Goal: Check status

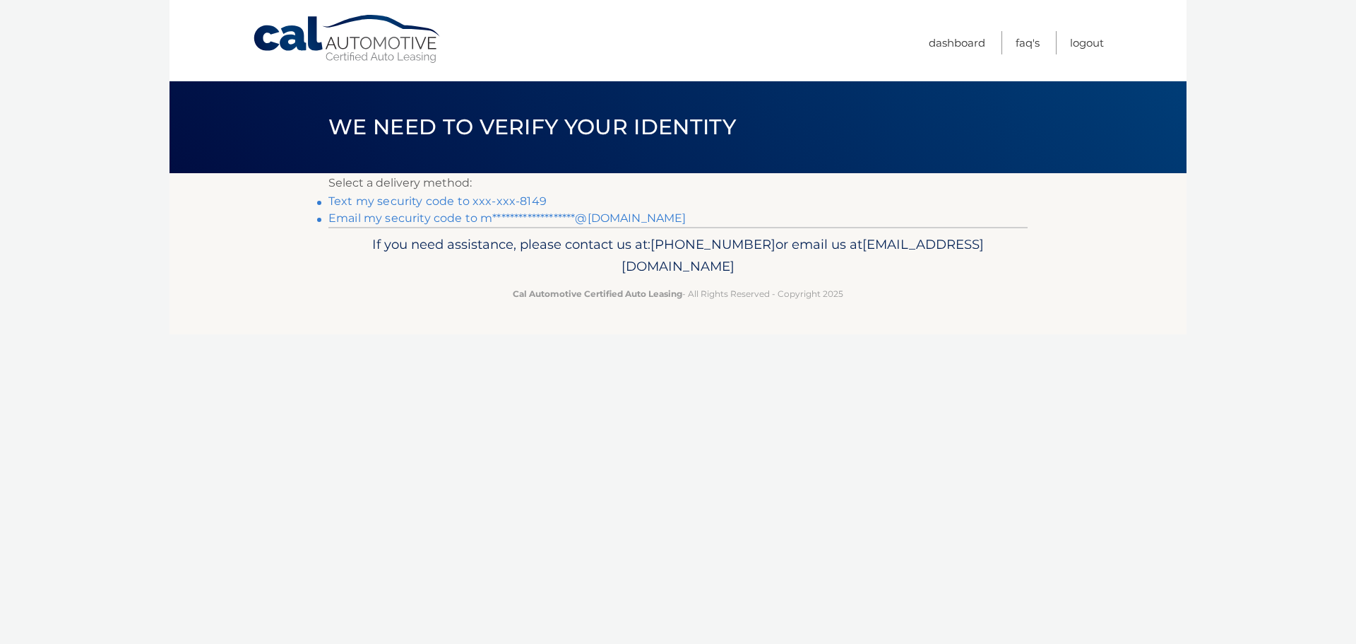
click at [503, 199] on link "Text my security code to xxx-xxx-8149" at bounding box center [438, 200] width 218 height 13
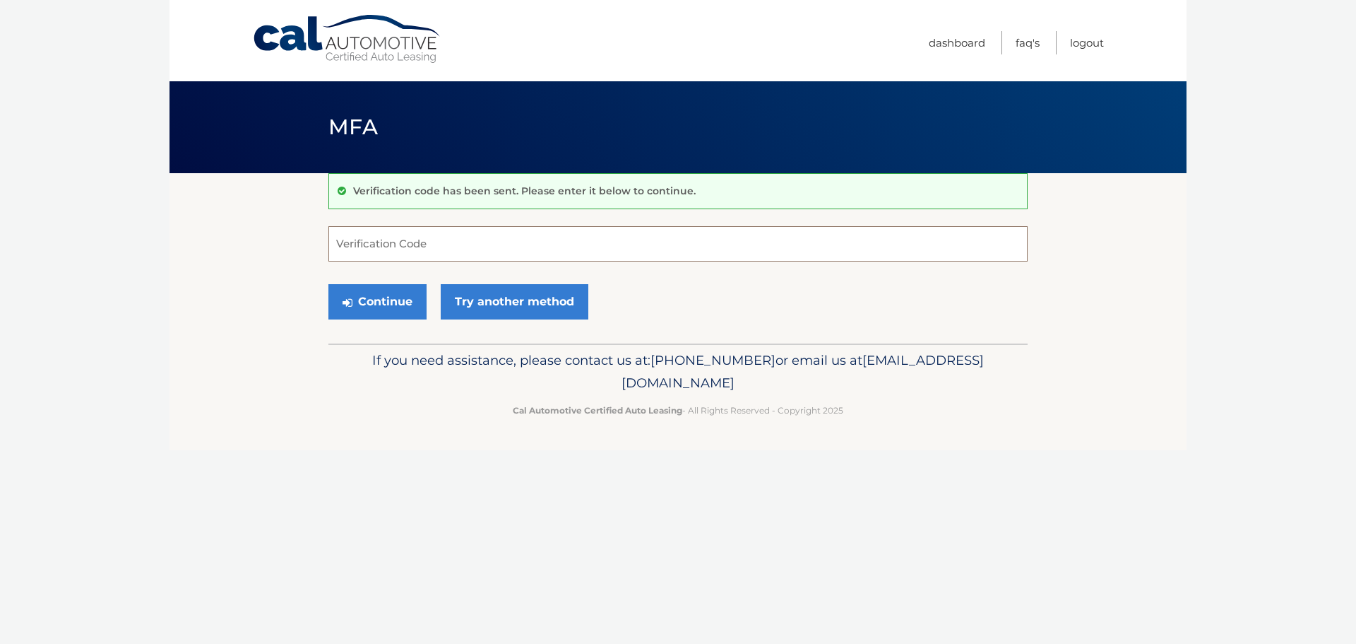
click at [408, 238] on input "Verification Code" at bounding box center [678, 243] width 699 height 35
type input "951736"
click at [329, 284] on button "Continue" at bounding box center [378, 301] width 98 height 35
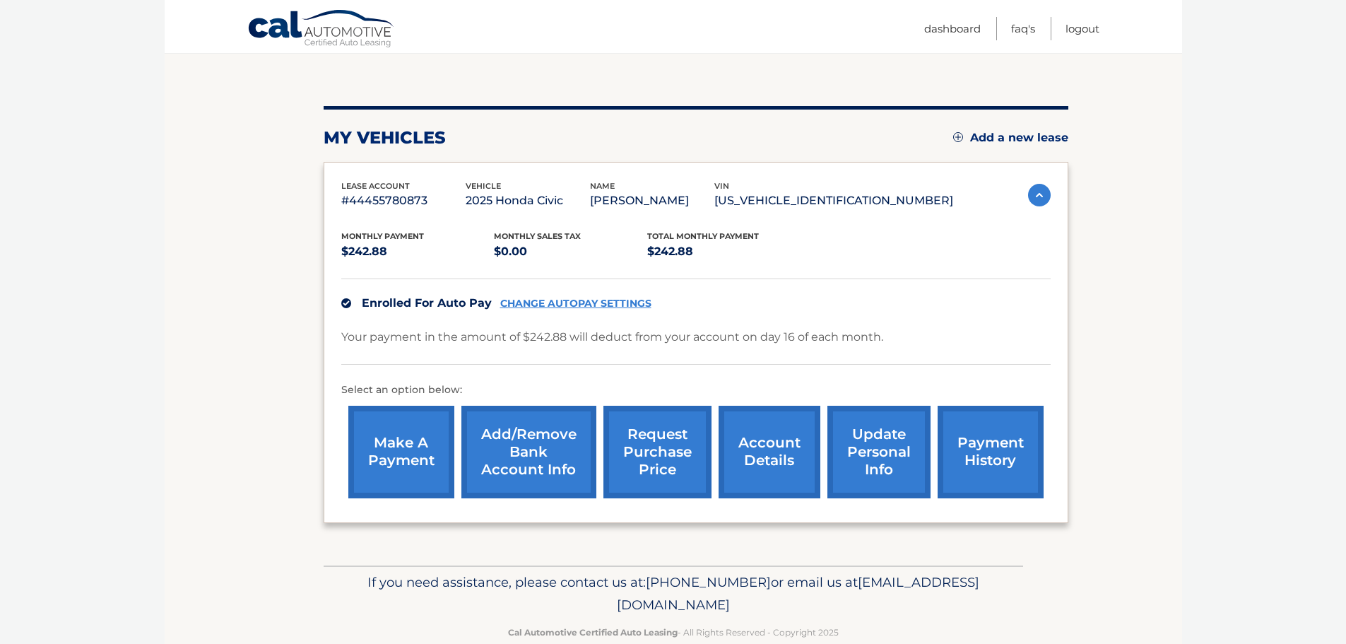
scroll to position [141, 0]
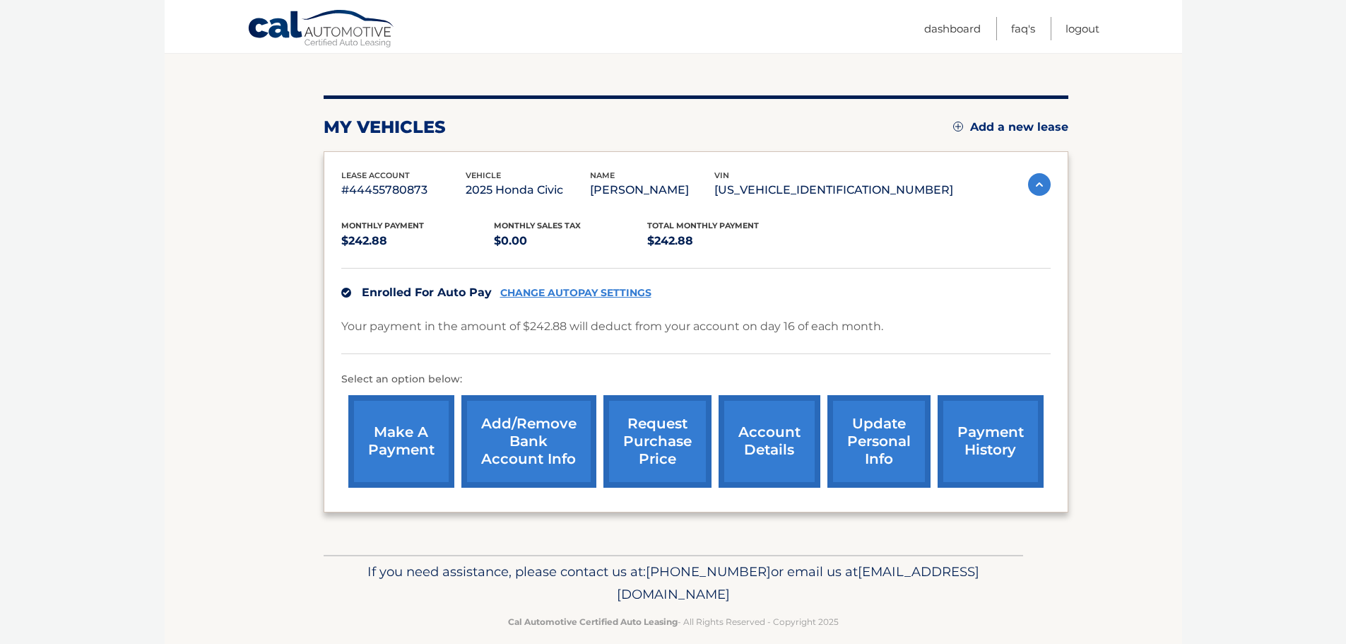
click at [979, 431] on link "payment history" at bounding box center [991, 441] width 106 height 93
